Goal: Transaction & Acquisition: Obtain resource

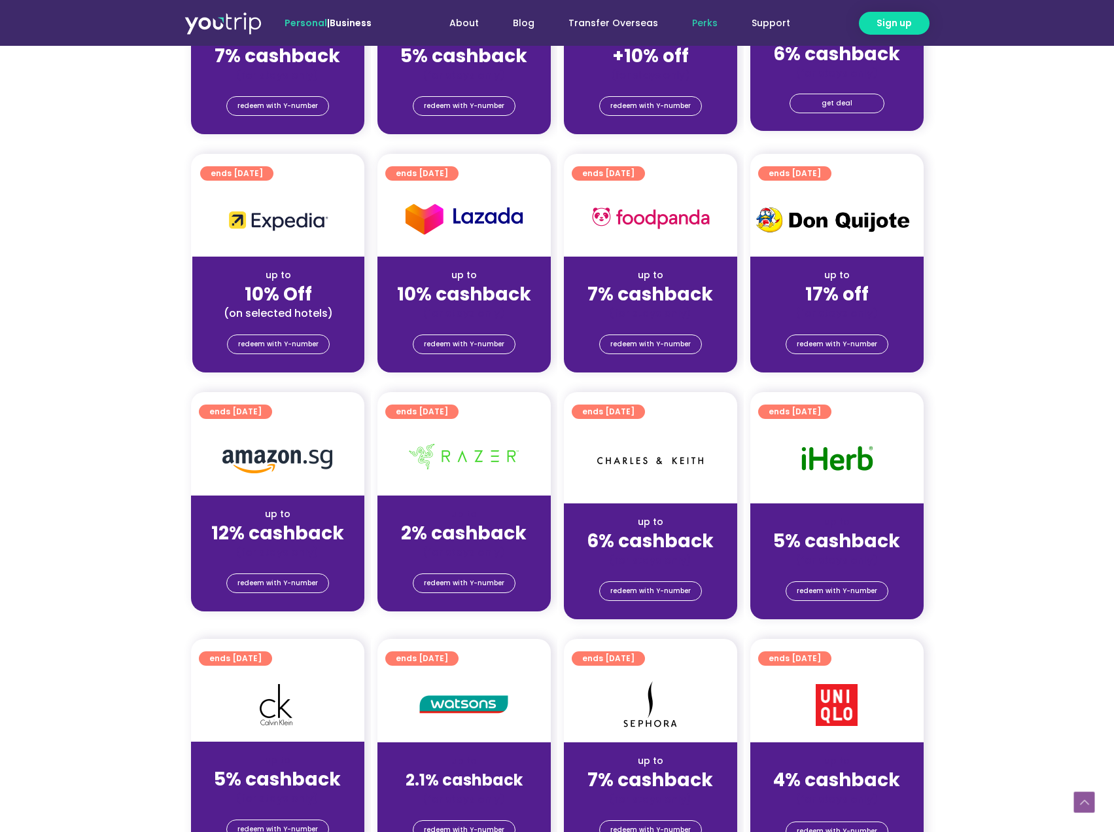
scroll to position [262, 0]
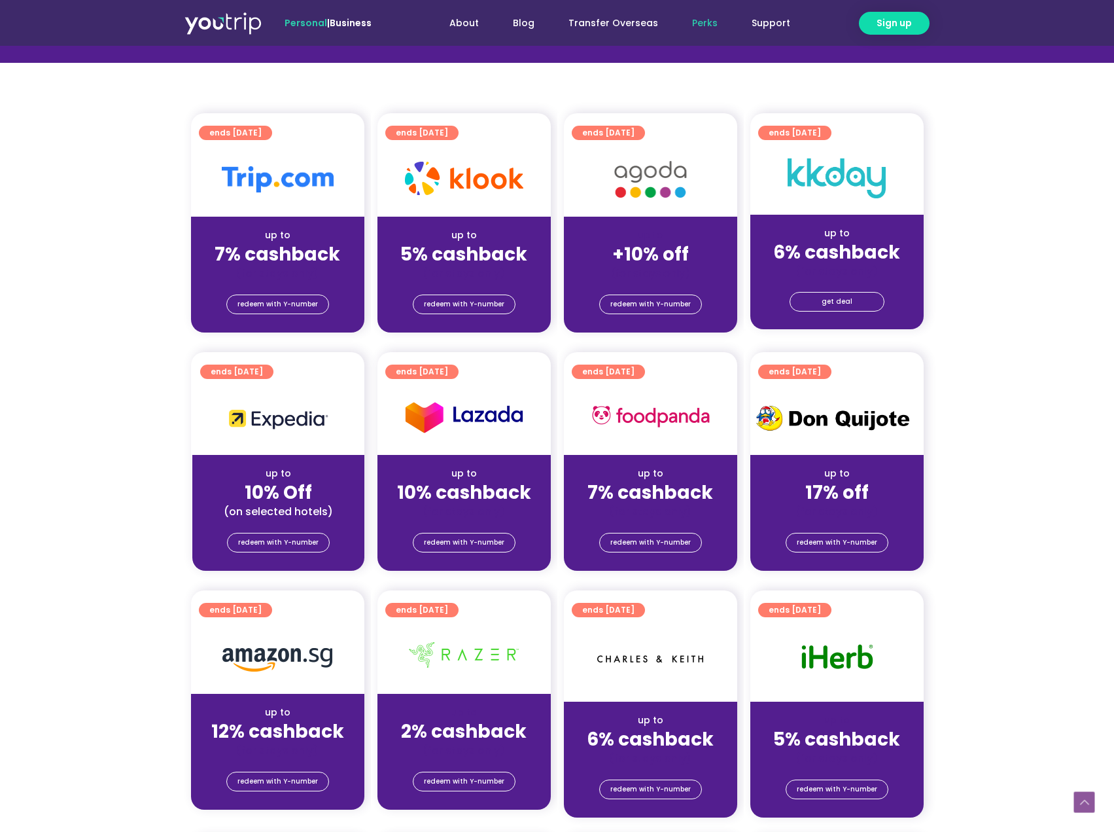
click at [479, 187] on img at bounding box center [464, 178] width 118 height 33
click at [493, 308] on span "redeem with Y-number" at bounding box center [464, 304] width 80 height 18
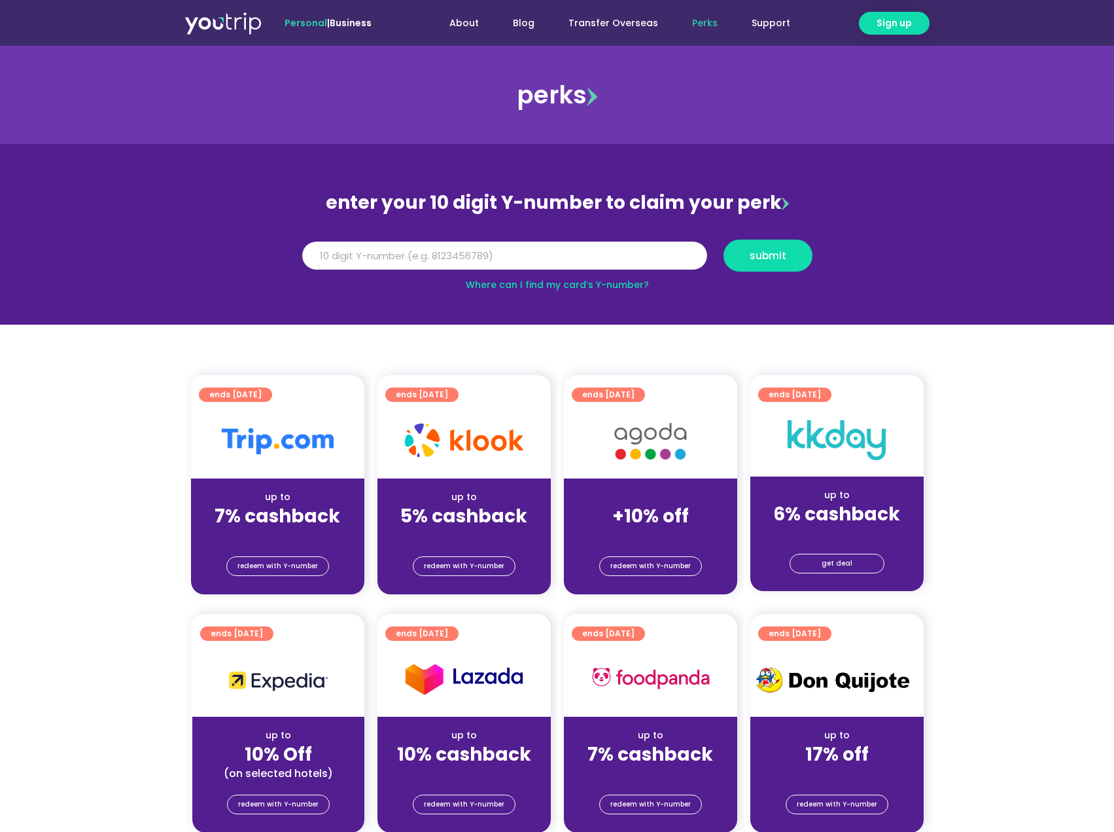
click at [520, 266] on input "Y Number" at bounding box center [504, 255] width 405 height 29
click at [542, 251] on input "Y Number" at bounding box center [504, 255] width 405 height 29
click at [556, 249] on input "Y Number" at bounding box center [504, 255] width 405 height 29
click at [606, 284] on link "Where can I find my card’s Y-number?" at bounding box center [557, 284] width 183 height 13
click at [631, 256] on input "Y Number" at bounding box center [504, 255] width 405 height 29
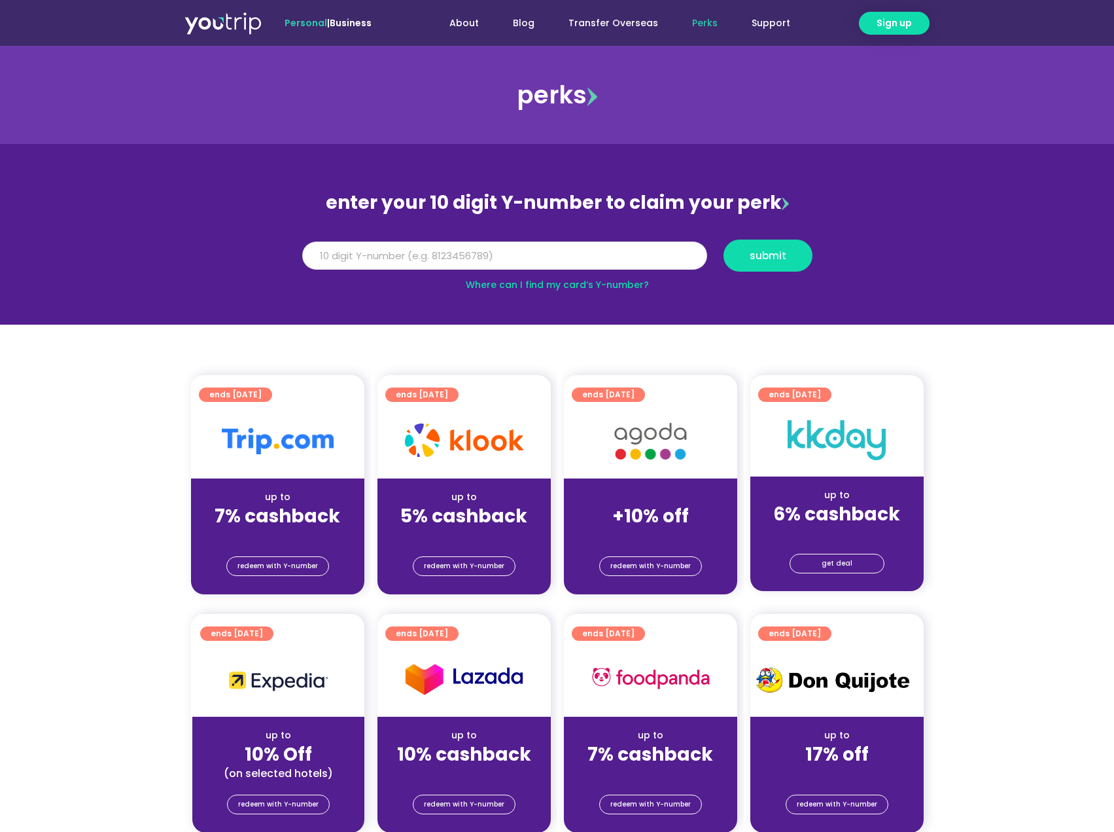
click at [631, 256] on input "Y Number" at bounding box center [504, 255] width 405 height 29
type input "8134775785"
click at [724, 239] on button "submit" at bounding box center [768, 255] width 89 height 32
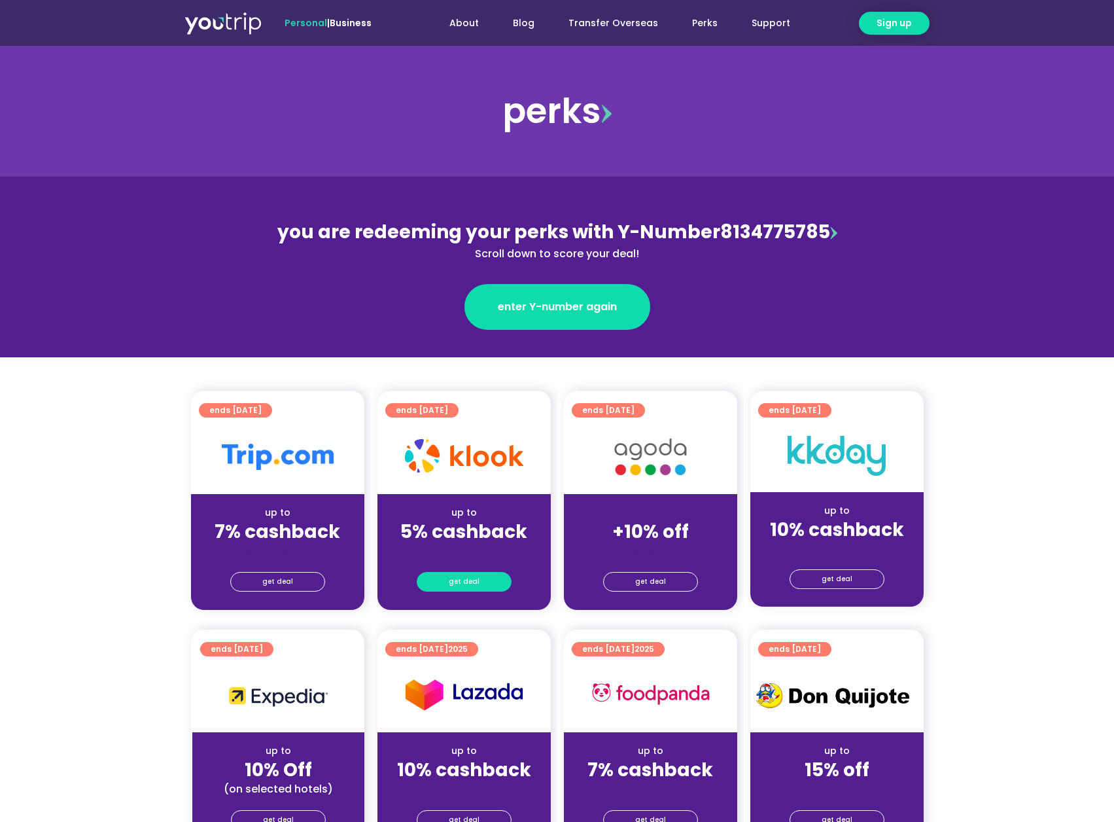
click at [489, 586] on link "get deal" at bounding box center [464, 582] width 95 height 20
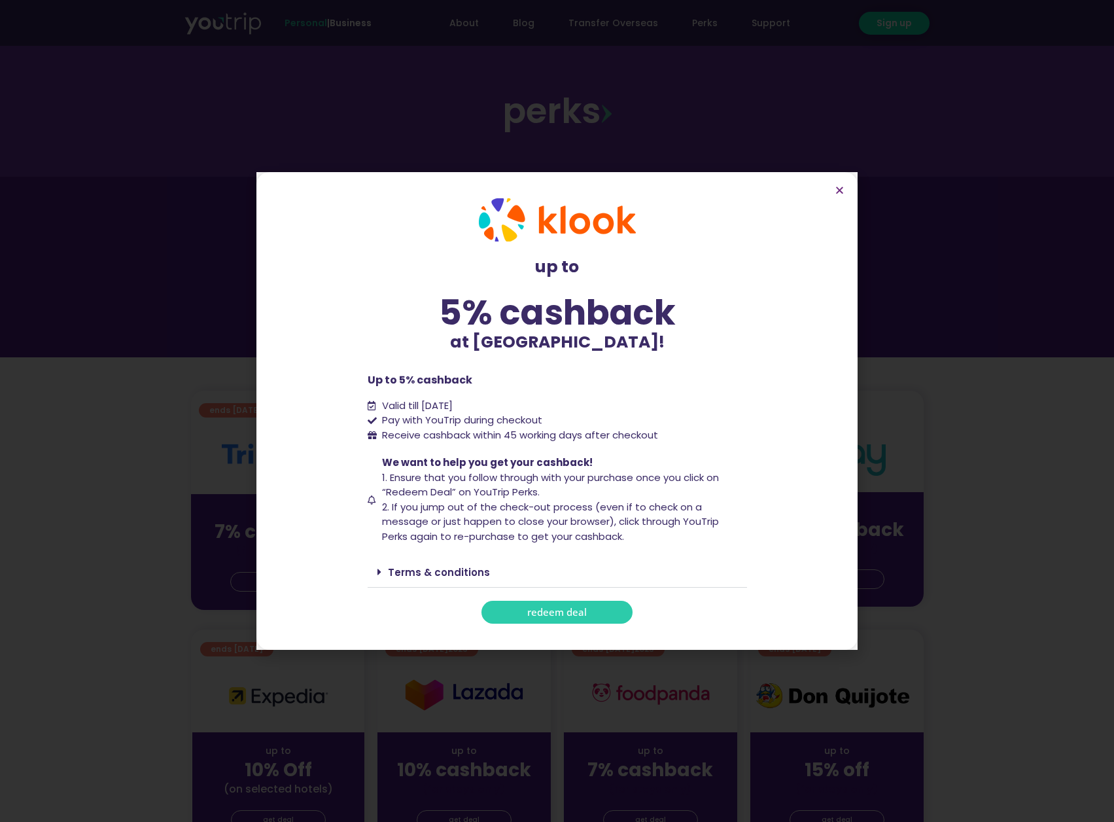
click at [482, 576] on link "Terms & conditions" at bounding box center [439, 572] width 102 height 14
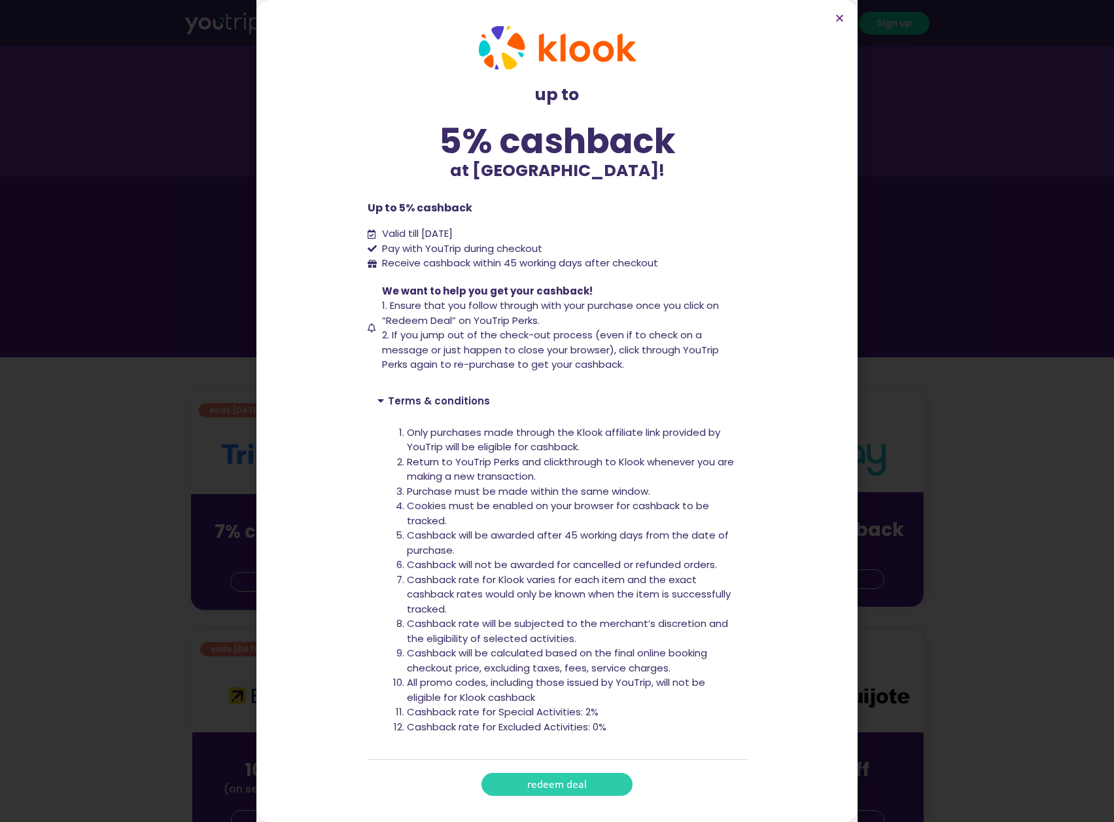
click at [582, 776] on link "redeem deal" at bounding box center [557, 784] width 151 height 23
click at [566, 783] on span "redeem deal" at bounding box center [557, 784] width 60 height 10
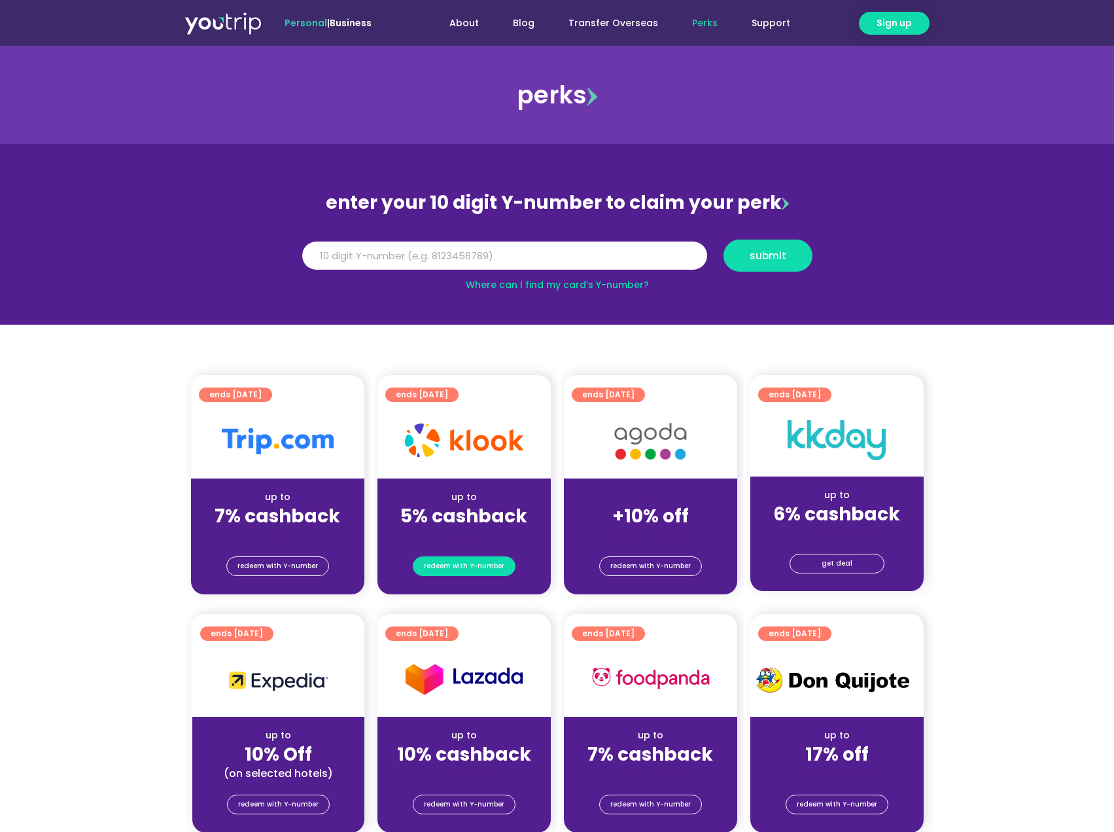
click at [497, 573] on span "redeem with Y-number" at bounding box center [464, 566] width 80 height 18
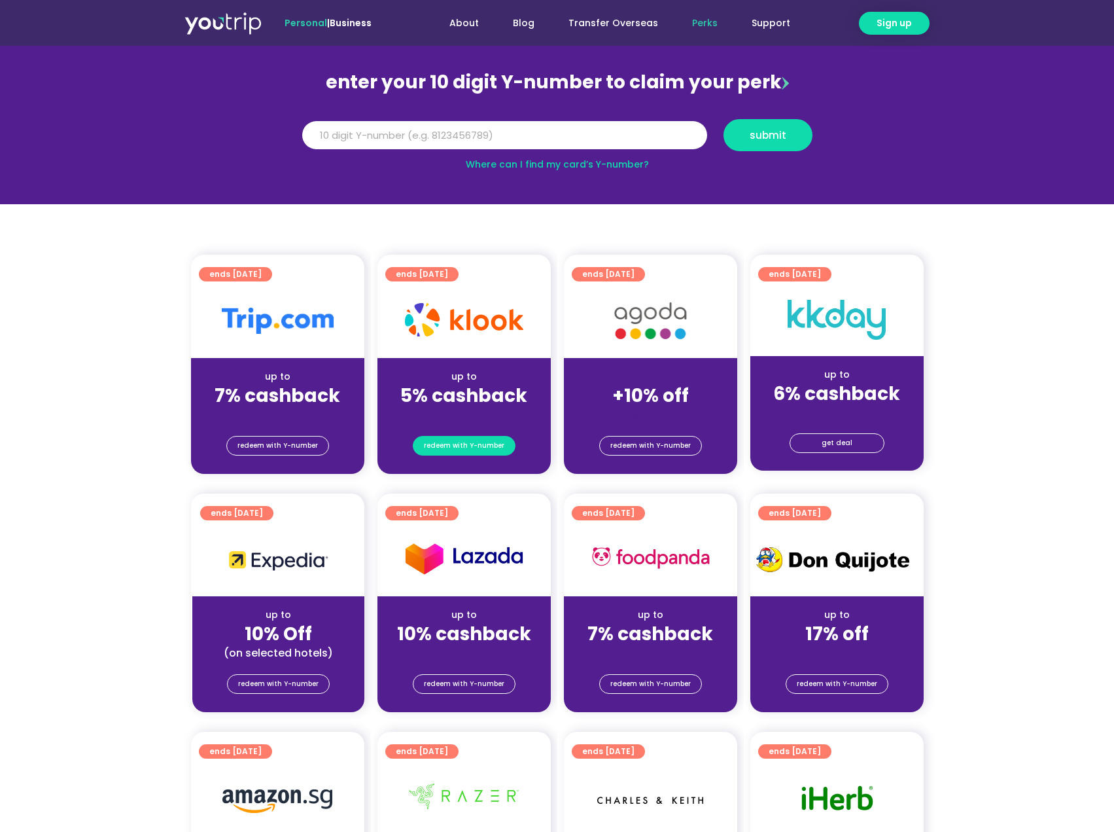
scroll to position [144, 0]
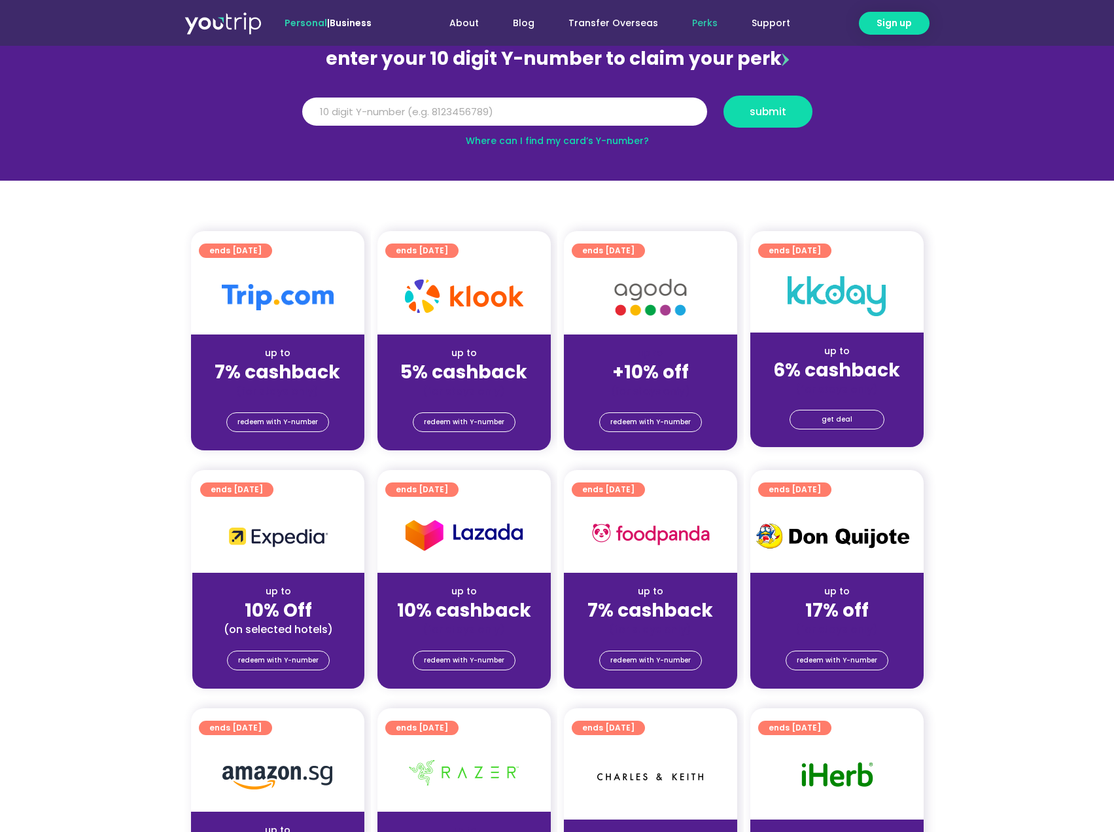
click at [495, 306] on img at bounding box center [464, 295] width 118 height 33
click at [577, 109] on input "Y Number" at bounding box center [504, 111] width 405 height 29
type input "8134775785"
click at [724, 96] on button "submit" at bounding box center [768, 112] width 89 height 32
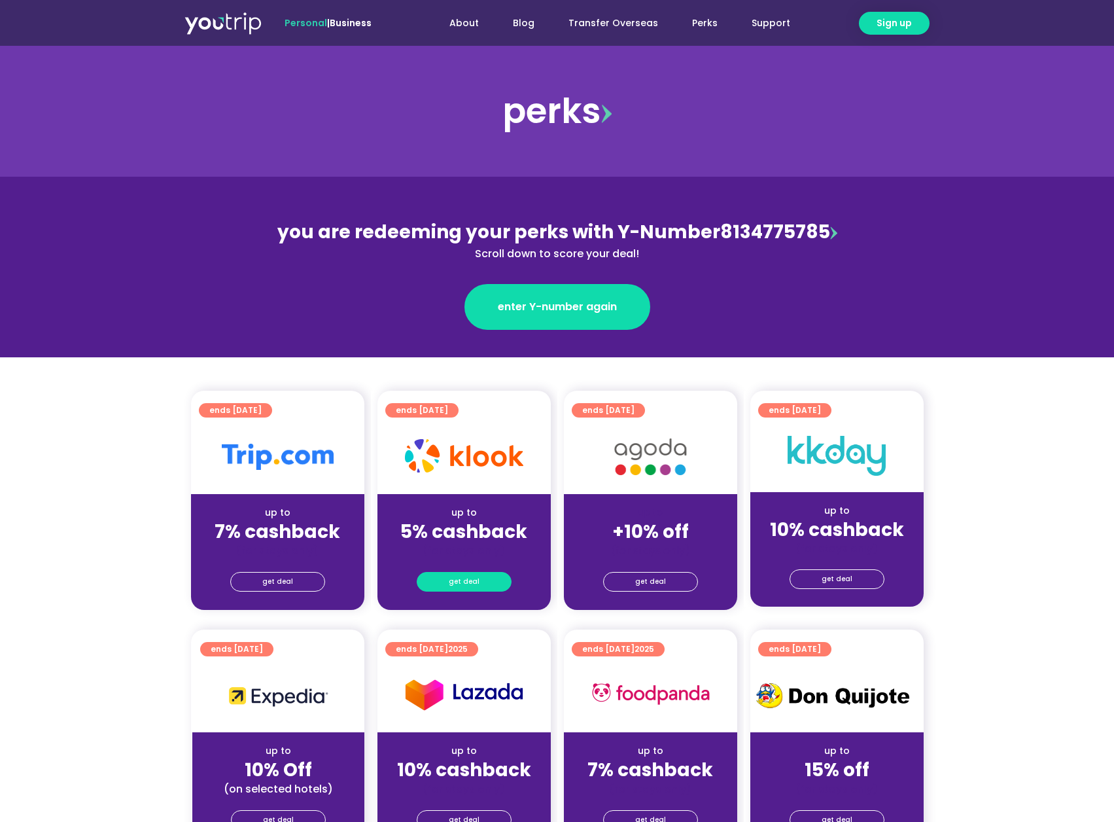
click at [474, 584] on span "get deal" at bounding box center [464, 582] width 31 height 18
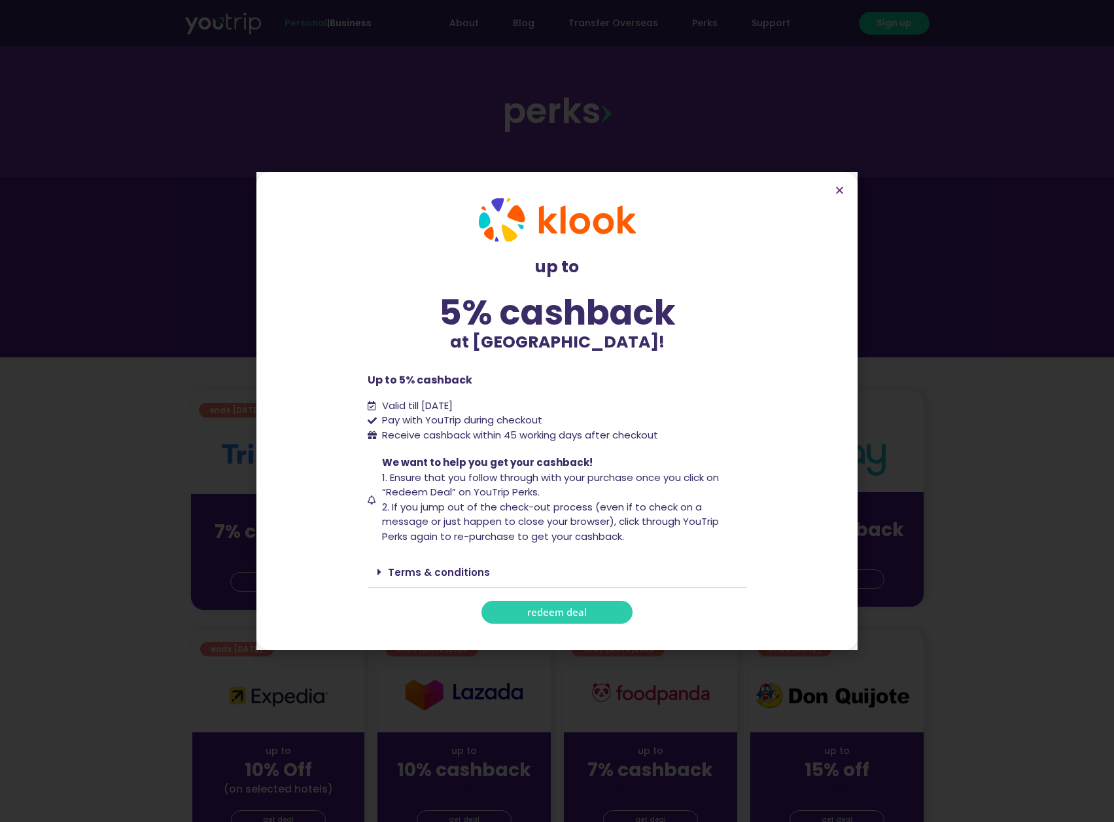
click at [455, 564] on div "Terms & conditions" at bounding box center [557, 572] width 379 height 31
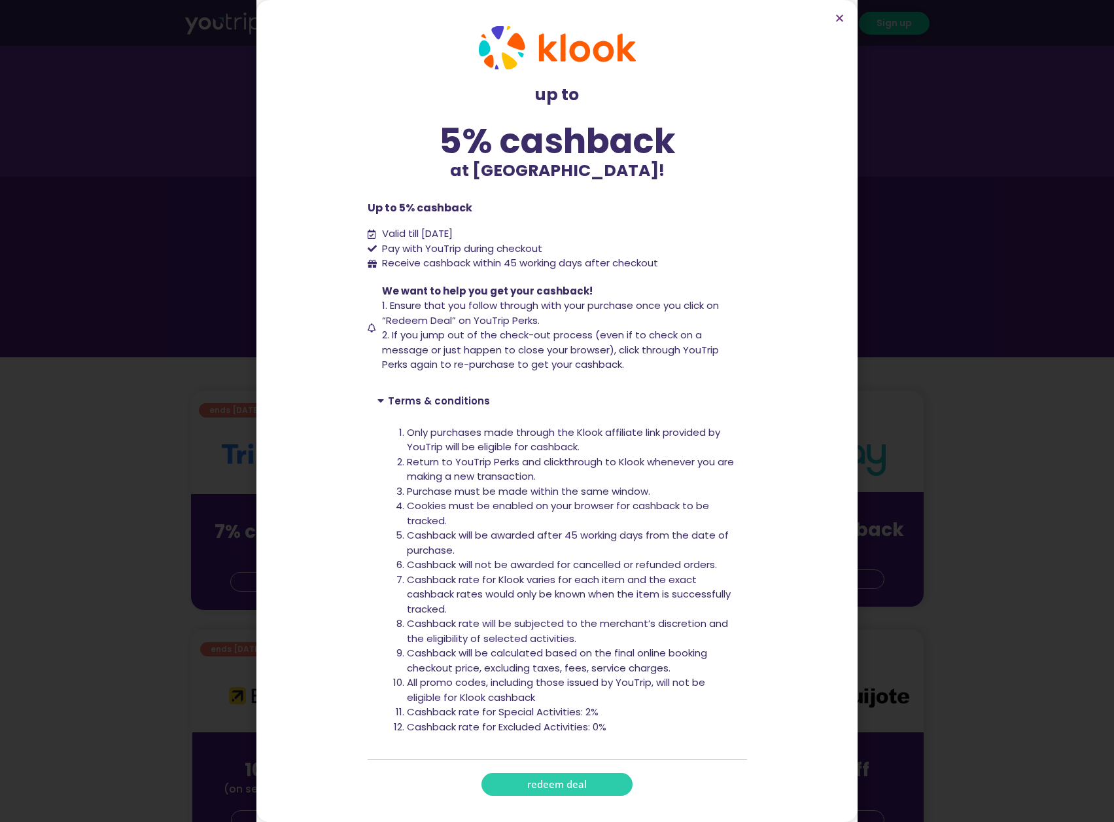
click at [566, 775] on link "redeem deal" at bounding box center [557, 784] width 151 height 23
